Goal: Information Seeking & Learning: Learn about a topic

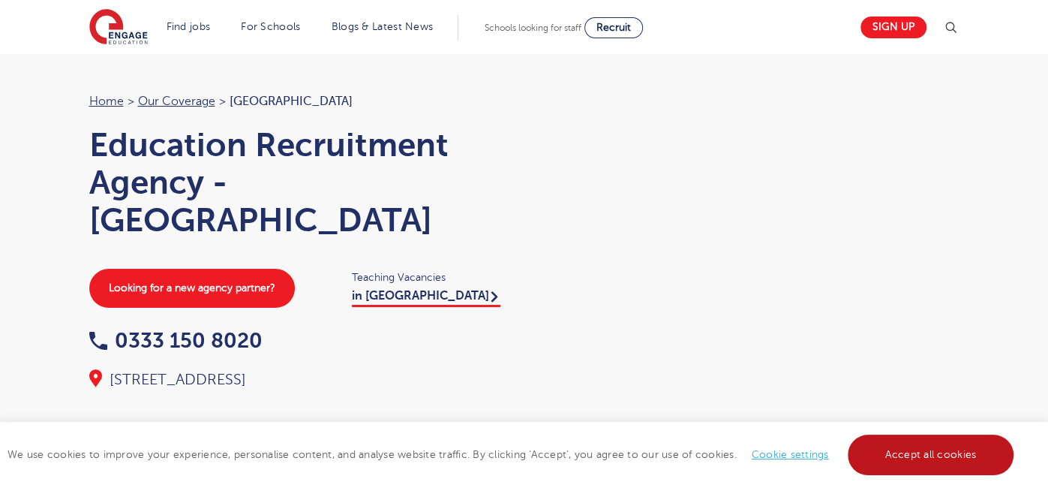
drag, startPoint x: 920, startPoint y: 449, endPoint x: 891, endPoint y: 423, distance: 38.3
click at [919, 447] on link "Accept all cookies" at bounding box center [931, 454] width 167 height 41
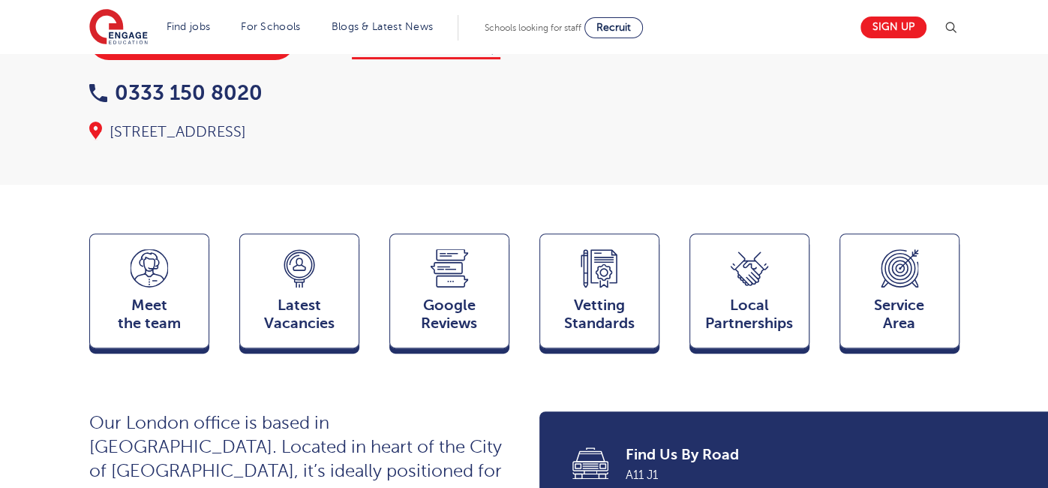
scroll to position [249, 0]
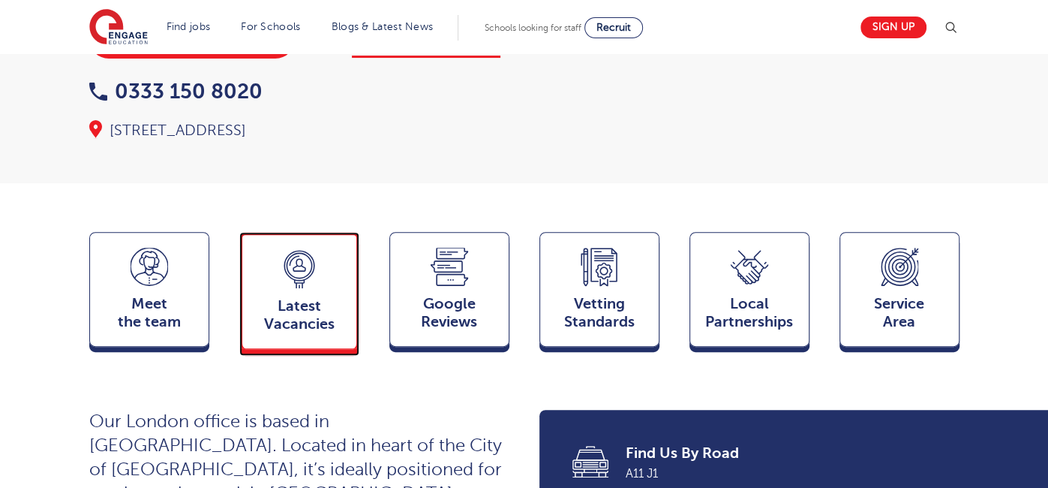
click at [299, 333] on span "Latest Vacancies" at bounding box center [299, 315] width 99 height 36
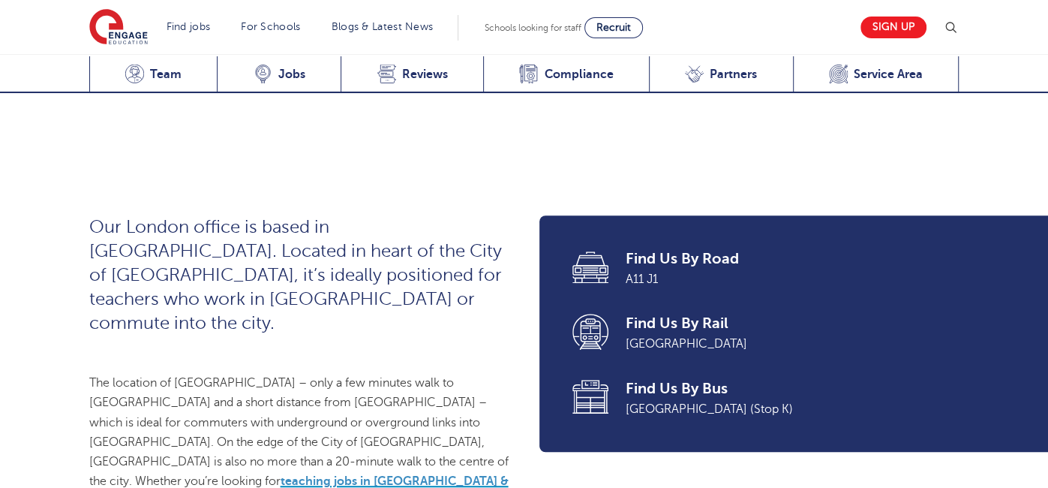
scroll to position [227, 0]
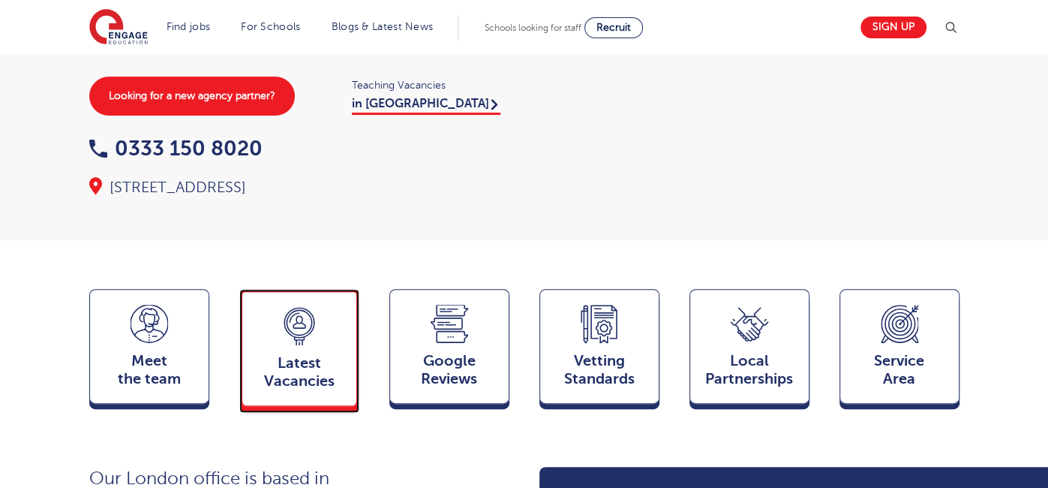
click at [278, 362] on div "Latest Vacancies Jobs" at bounding box center [299, 347] width 120 height 117
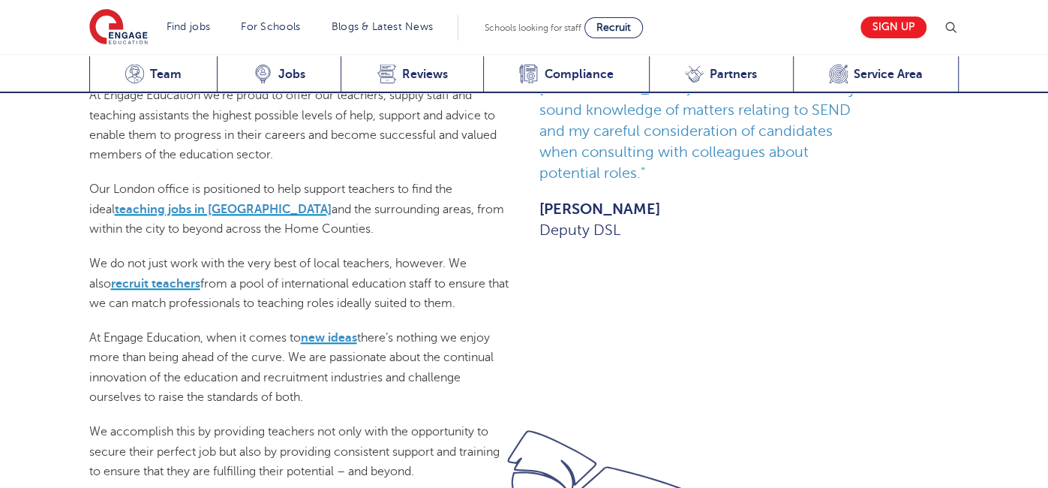
scroll to position [903, 0]
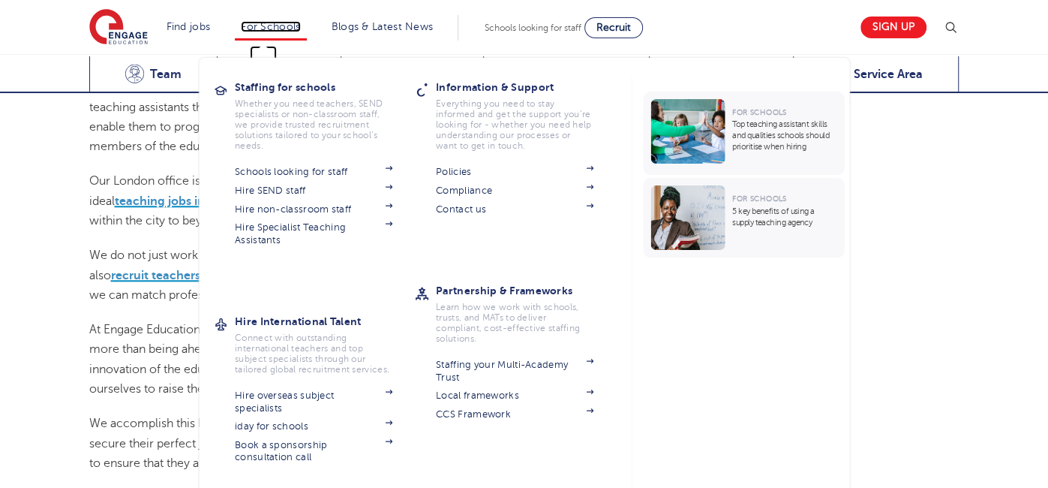
click at [278, 26] on link "For Schools" at bounding box center [270, 26] width 59 height 11
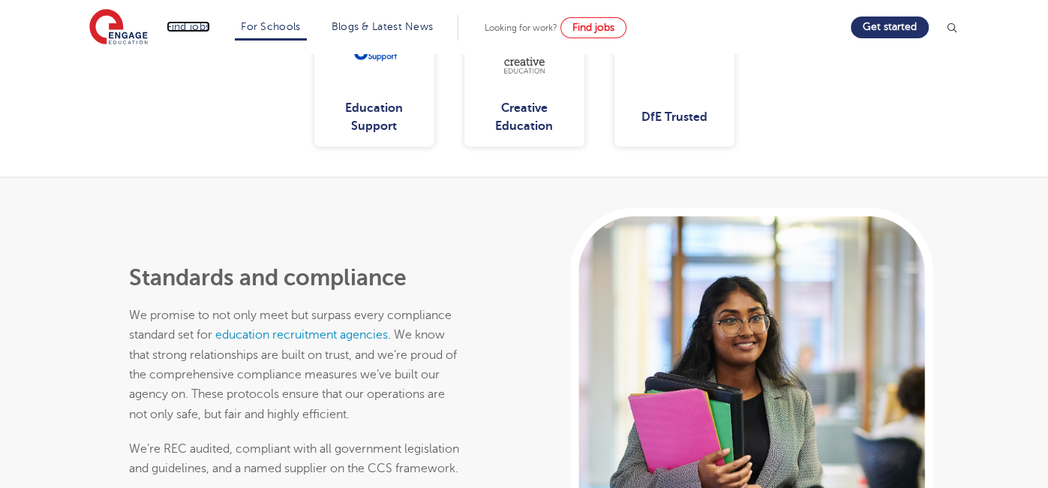
scroll to position [2402, 0]
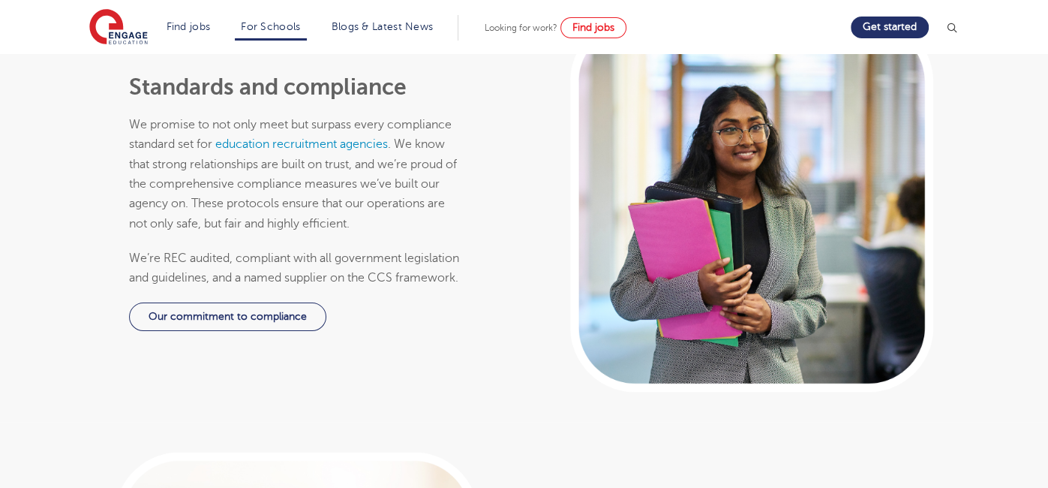
click at [949, 26] on img at bounding box center [951, 27] width 15 height 15
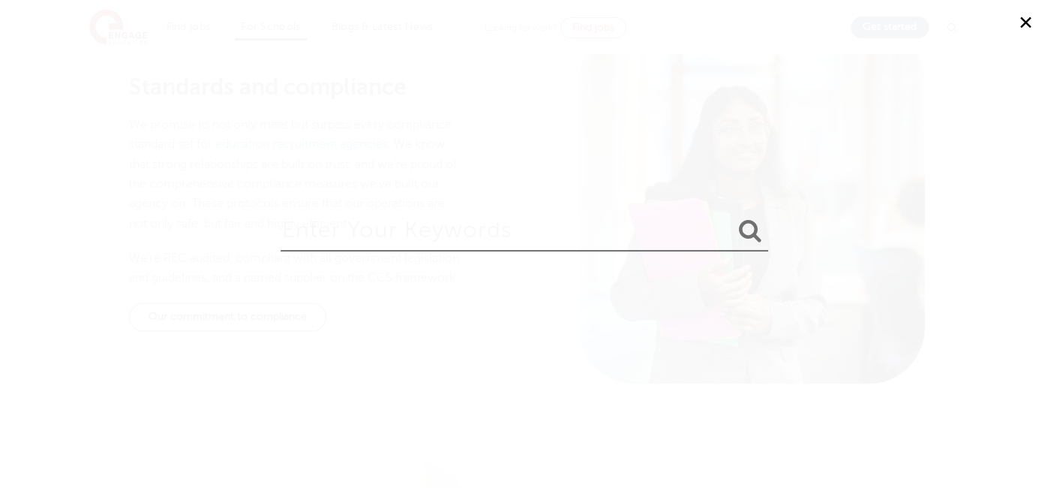
click at [331, 229] on input "search" at bounding box center [525, 227] width 488 height 49
type input "ealijng"
click at [732, 218] on button "submit" at bounding box center [750, 232] width 36 height 28
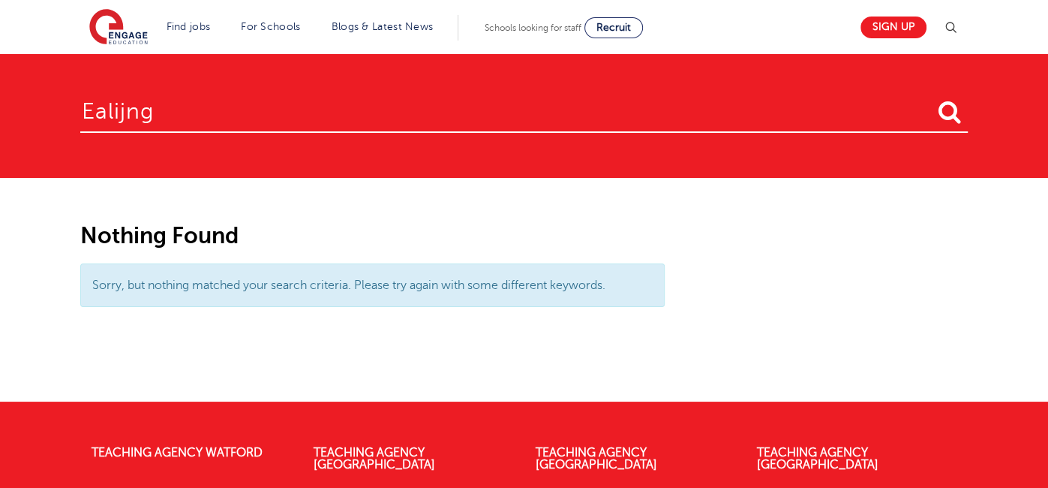
drag, startPoint x: 124, startPoint y: 109, endPoint x: 136, endPoint y: 110, distance: 12.1
click at [126, 109] on input "ealijng" at bounding box center [523, 108] width 887 height 49
type input "ealing"
click at [932, 99] on button "submit" at bounding box center [950, 113] width 36 height 28
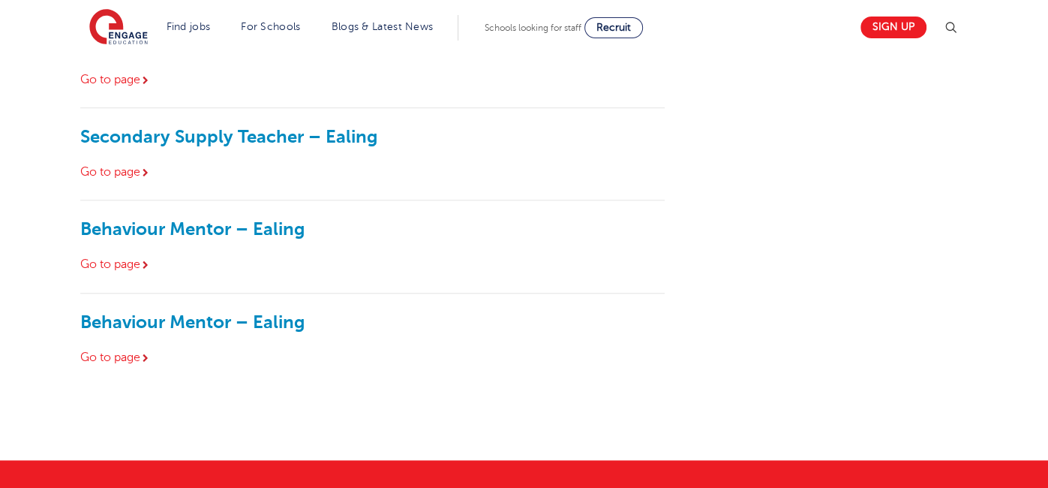
scroll to position [907, 0]
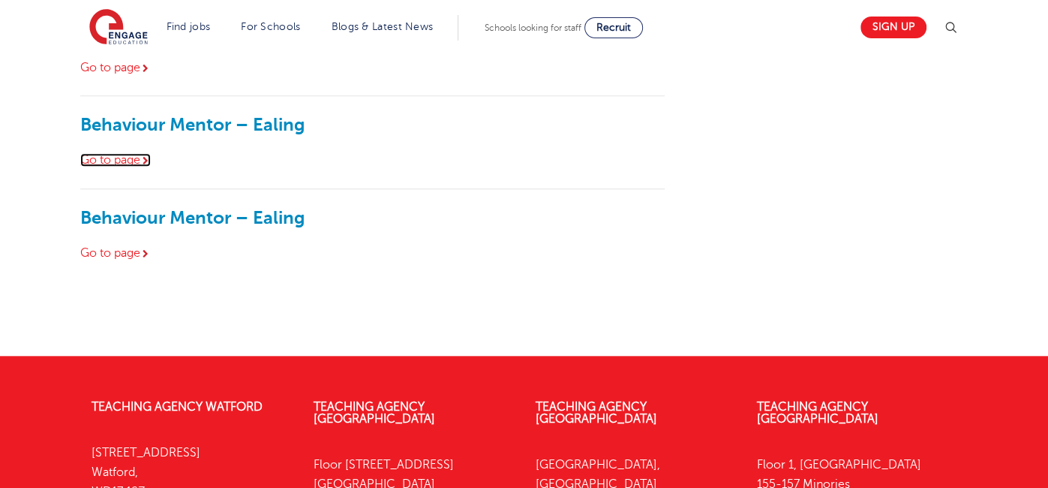
click at [116, 158] on link "Go to page" at bounding box center [115, 160] width 71 height 14
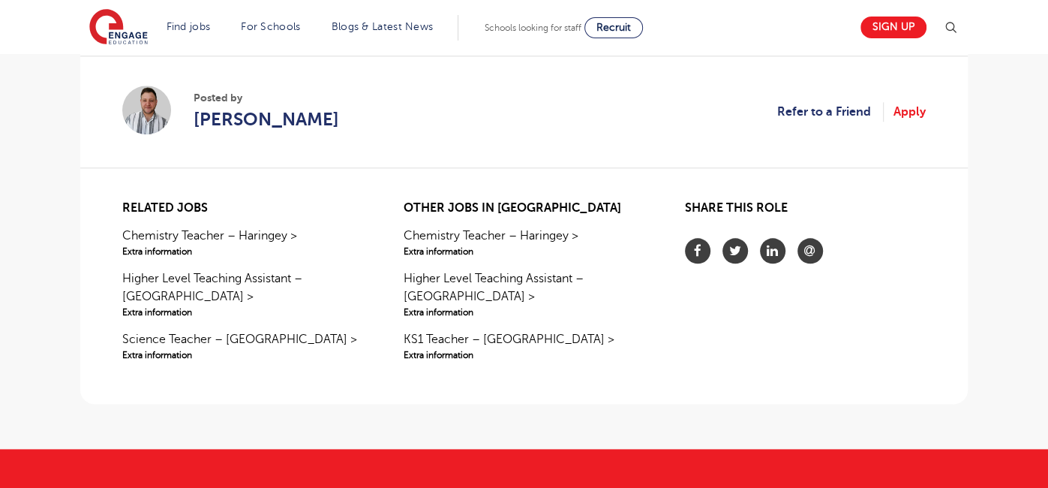
scroll to position [1457, 0]
